Goal: Transaction & Acquisition: Purchase product/service

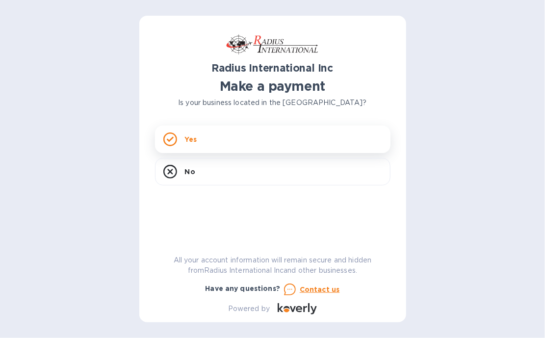
click at [175, 138] on icon at bounding box center [170, 139] width 14 height 14
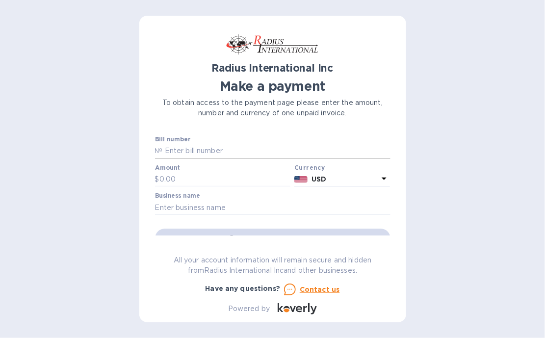
click at [165, 149] on input "text" at bounding box center [277, 151] width 228 height 15
type input "SS100095772"
click at [180, 177] on input "text" at bounding box center [224, 179] width 131 height 15
type input "17,944.99"
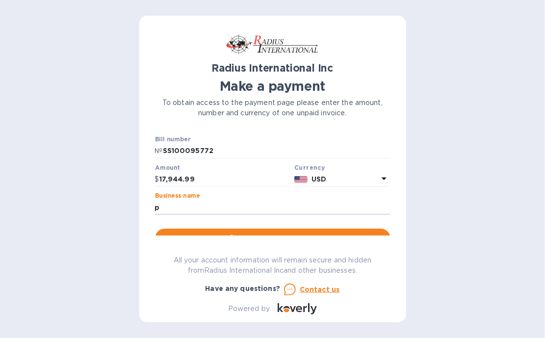
type input "Promation Engineering, Inc"
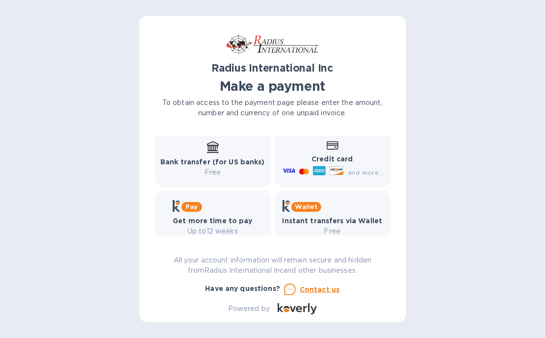
scroll to position [147, 0]
click at [188, 161] on b "Bank transfer (for US banks)" at bounding box center [212, 161] width 104 height 8
click at [212, 145] on icon at bounding box center [213, 146] width 12 height 12
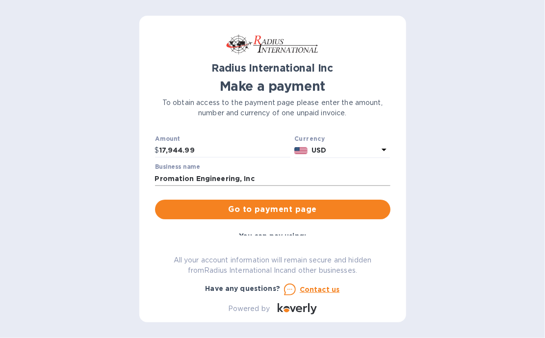
scroll to position [49, 0]
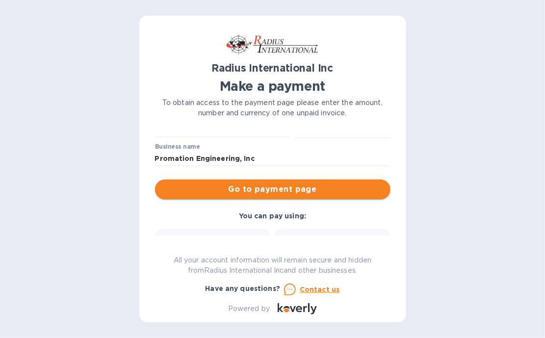
click at [236, 189] on span "Go to payment page" at bounding box center [273, 189] width 220 height 12
